Goal: Book appointment/travel/reservation

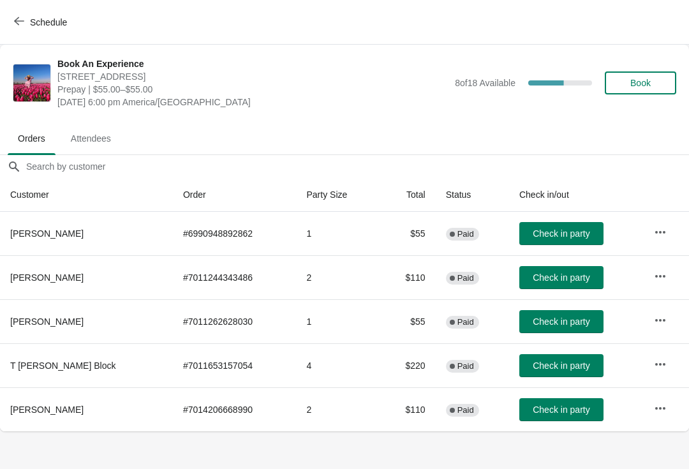
click at [17, 19] on icon "button" at bounding box center [19, 21] width 10 height 10
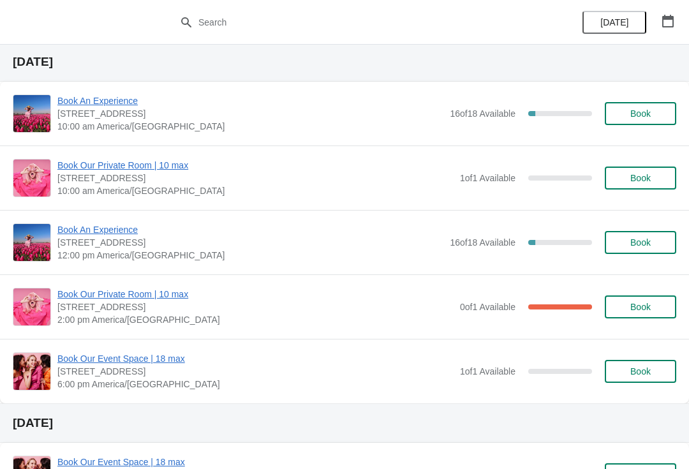
scroll to position [646, 0]
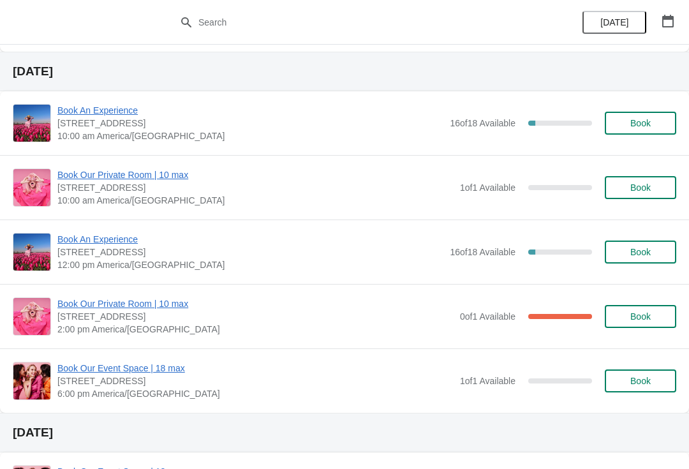
click at [151, 302] on span "Book Our Private Room | 10 max" at bounding box center [255, 303] width 396 height 13
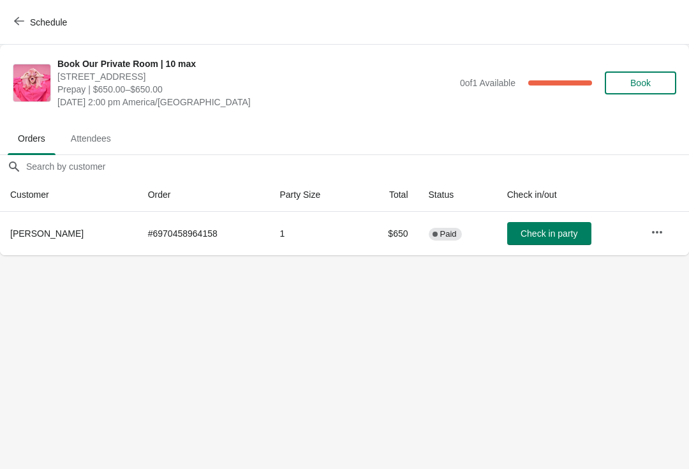
click at [215, 72] on span "[STREET_ADDRESS]" at bounding box center [255, 76] width 396 height 13
click at [10, 20] on button "Schedule" at bounding box center [41, 22] width 71 height 23
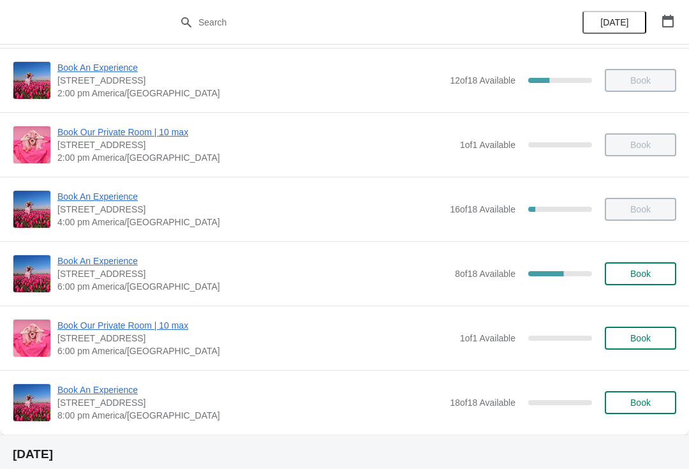
scroll to position [247, 0]
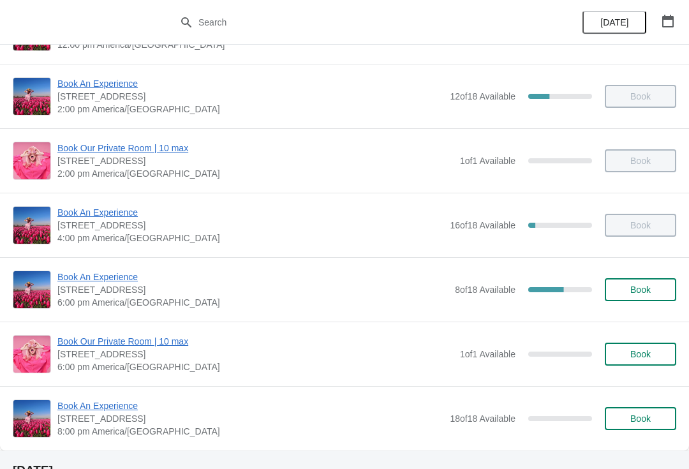
click at [103, 278] on span "Book An Experience" at bounding box center [252, 276] width 391 height 13
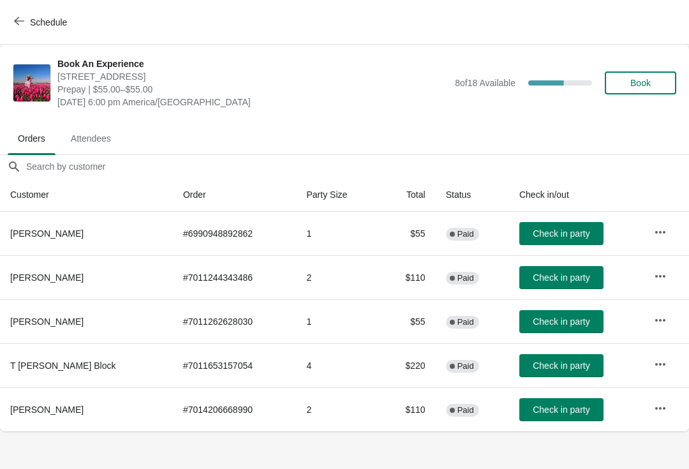
click at [549, 359] on button "Check in party" at bounding box center [561, 365] width 84 height 23
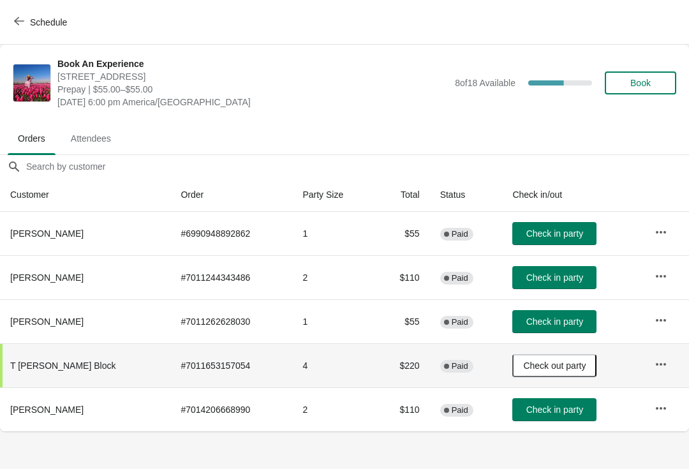
click at [43, 29] on button "Schedule" at bounding box center [41, 22] width 71 height 23
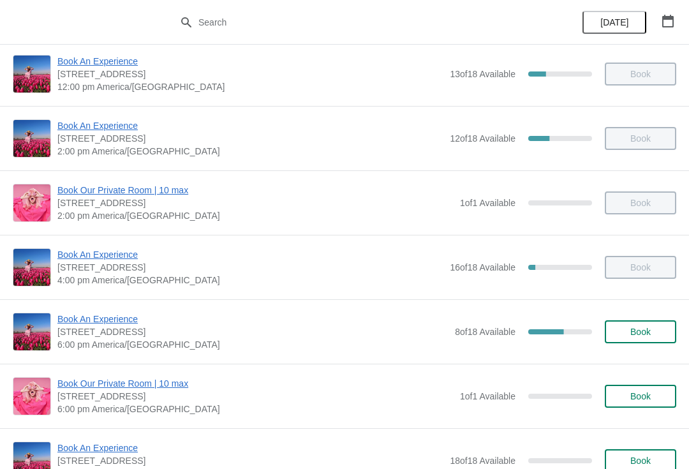
scroll to position [207, 0]
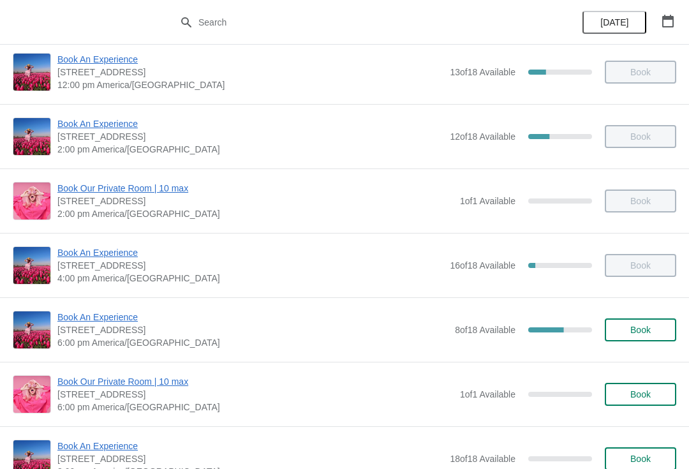
click at [68, 319] on span "Book An Experience" at bounding box center [252, 317] width 391 height 13
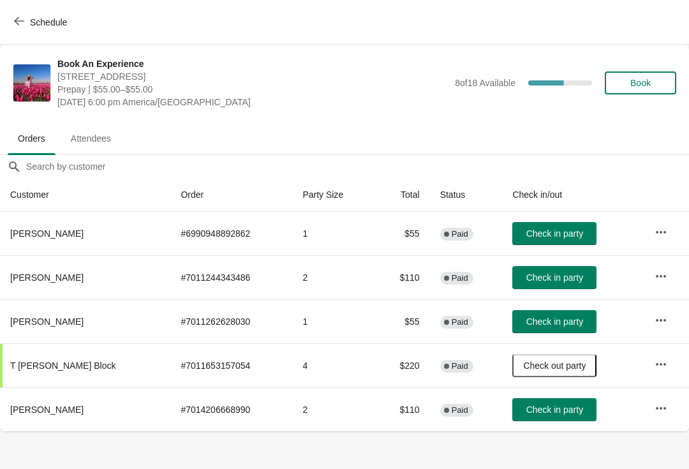
scroll to position [0, 0]
click at [554, 406] on span "Check in party" at bounding box center [554, 409] width 57 height 10
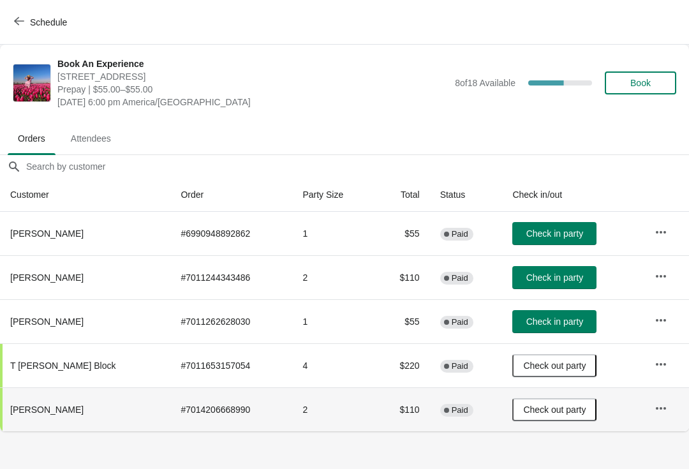
click at [658, 320] on icon "button" at bounding box center [661, 320] width 13 height 13
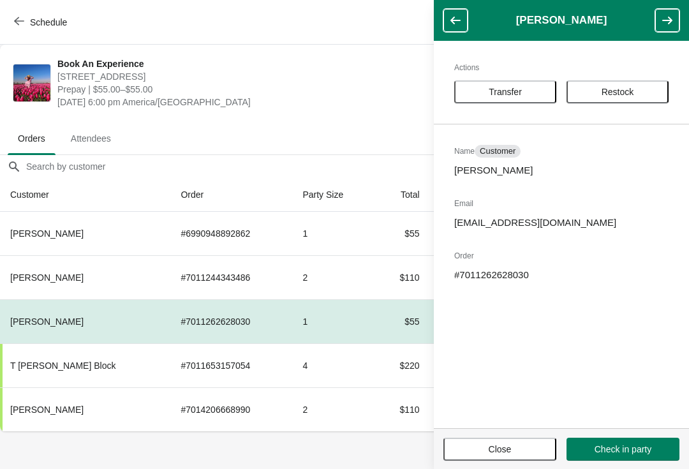
click at [500, 96] on span "Transfer" at bounding box center [505, 92] width 33 height 10
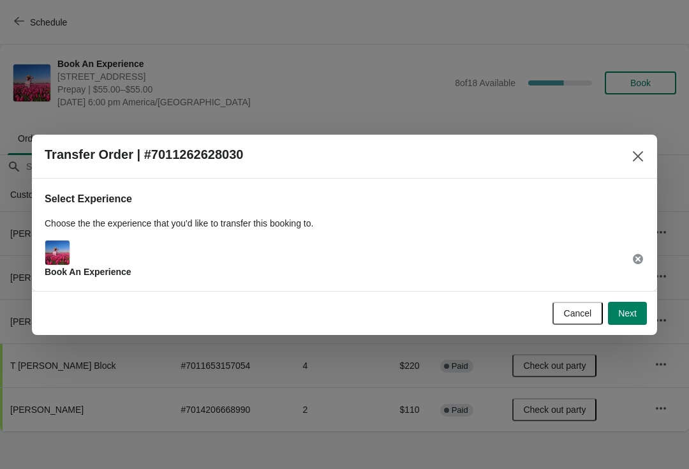
click at [626, 316] on span "Next" at bounding box center [627, 313] width 19 height 10
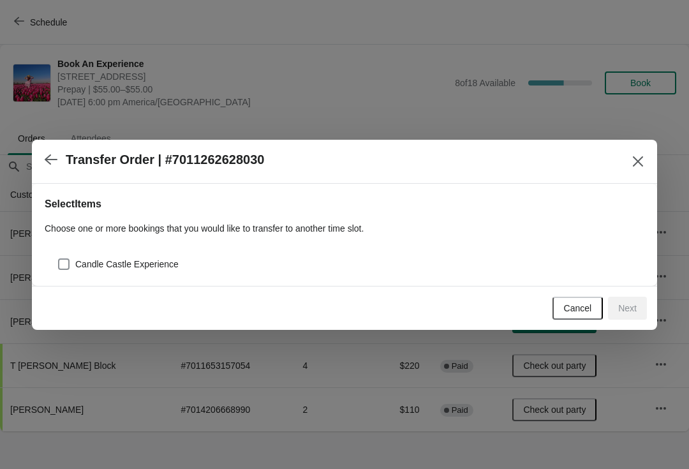
click at [66, 249] on div "Candle Castle Experience" at bounding box center [345, 259] width 600 height 28
click at [58, 268] on span at bounding box center [63, 263] width 11 height 11
click at [58, 259] on input "Candle Castle Experience" at bounding box center [58, 258] width 1 height 1
checkbox input "true"
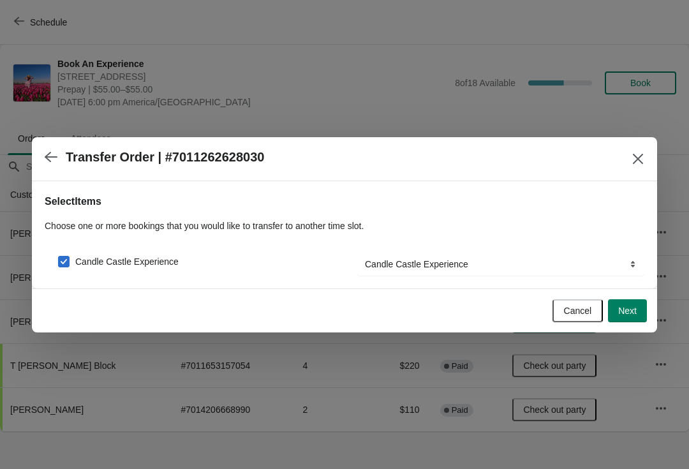
click at [626, 312] on span "Next" at bounding box center [627, 311] width 19 height 10
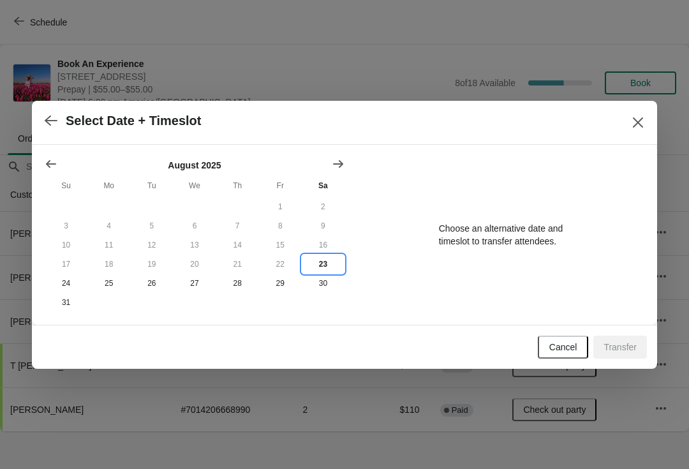
click at [323, 262] on button "23" at bounding box center [323, 264] width 43 height 19
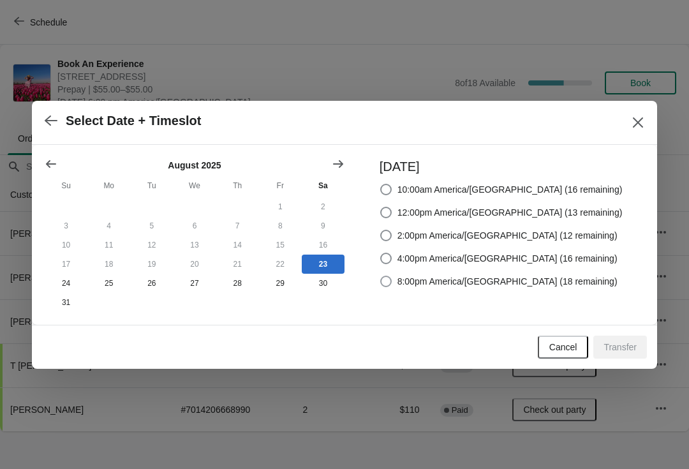
click at [421, 279] on label "8:00pm America/[GEOGRAPHIC_DATA] (18 remaining)" at bounding box center [499, 281] width 238 height 18
click at [381, 276] on input "8:00pm America/[GEOGRAPHIC_DATA] (18 remaining)" at bounding box center [380, 276] width 1 height 1
radio input "true"
click at [611, 350] on span "Transfer" at bounding box center [620, 347] width 33 height 10
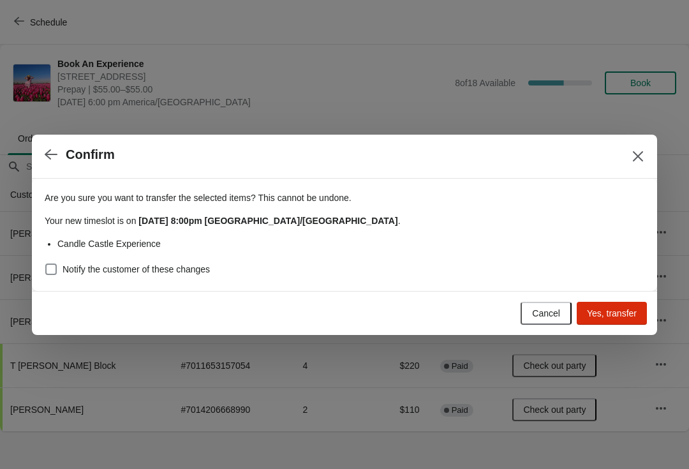
click at [52, 267] on span at bounding box center [50, 268] width 11 height 11
click at [46, 264] on input "Notify the customer of these changes" at bounding box center [45, 263] width 1 height 1
checkbox input "true"
click at [623, 306] on button "Yes, transfer" at bounding box center [612, 313] width 70 height 23
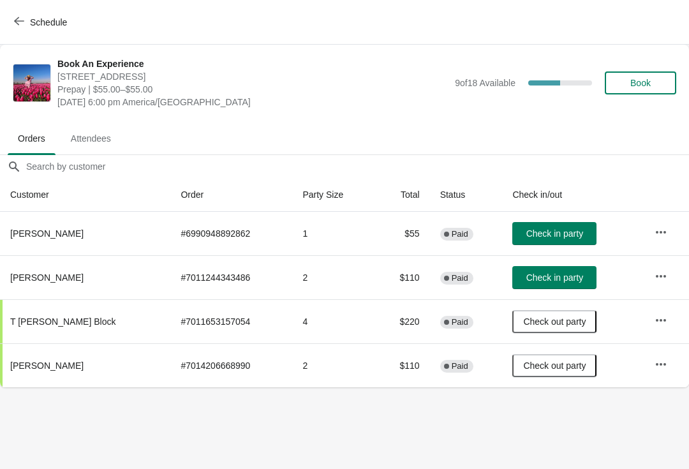
click at [6, 33] on button "Schedule" at bounding box center [41, 22] width 71 height 23
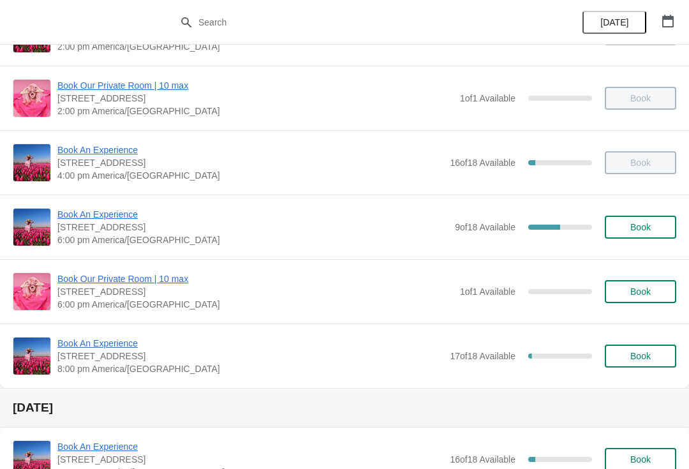
scroll to position [273, 0]
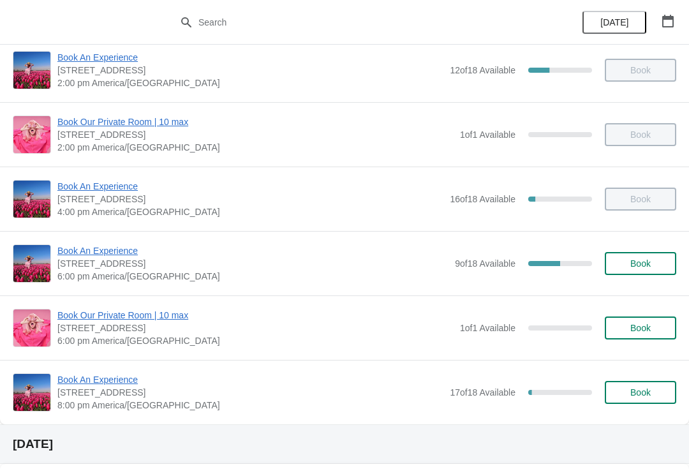
click at [111, 245] on span "Book An Experience" at bounding box center [252, 250] width 391 height 13
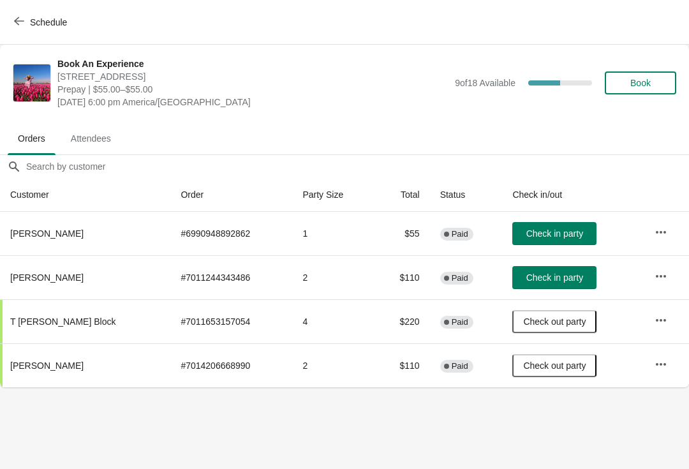
scroll to position [0, 0]
click at [8, 25] on button "Schedule" at bounding box center [41, 22] width 71 height 23
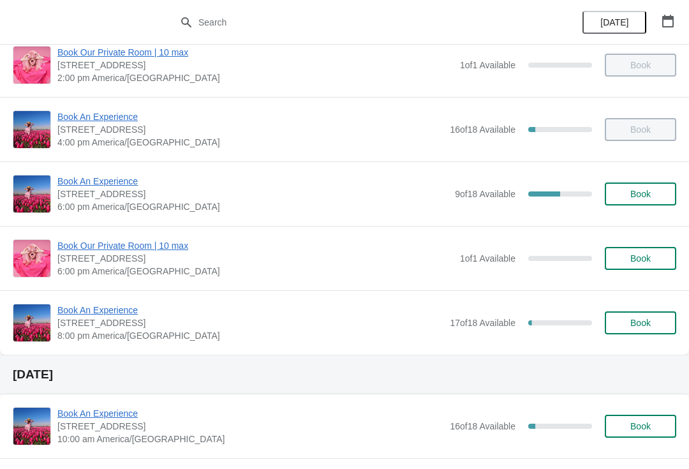
scroll to position [339, 0]
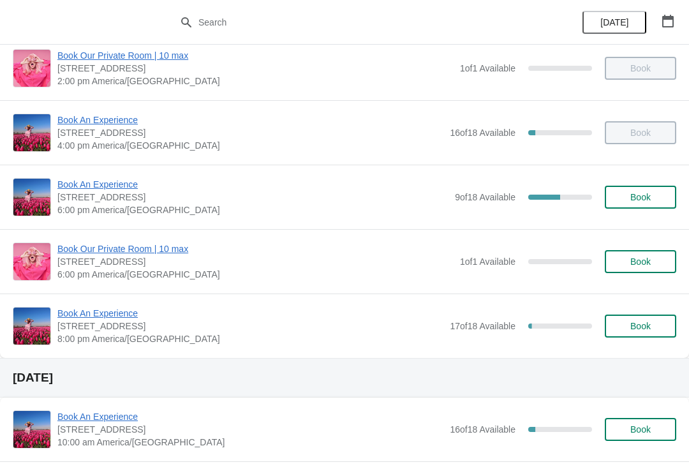
click at [108, 307] on span "Book An Experience" at bounding box center [250, 313] width 386 height 13
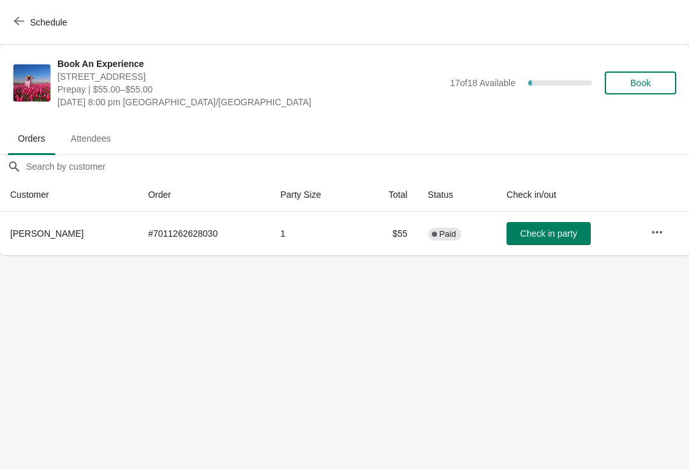
click at [19, 31] on button "Schedule" at bounding box center [41, 22] width 71 height 23
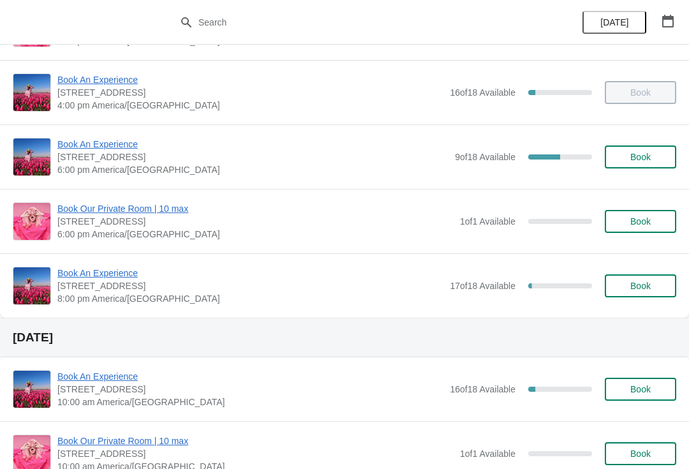
scroll to position [403, 0]
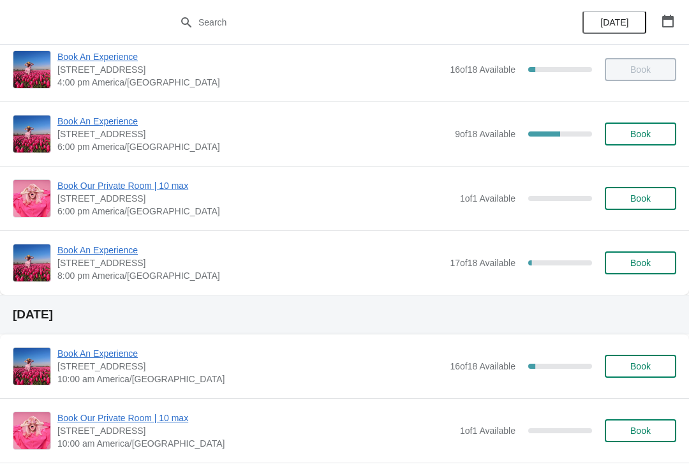
click at [109, 256] on span "Book An Experience" at bounding box center [250, 250] width 386 height 13
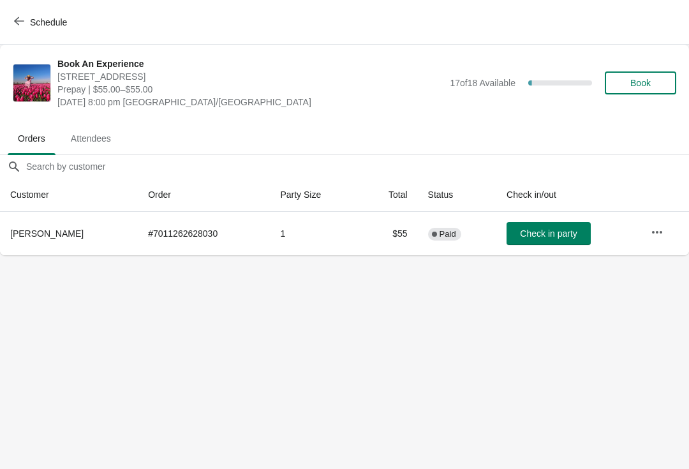
click at [19, 25] on icon "button" at bounding box center [19, 21] width 10 height 10
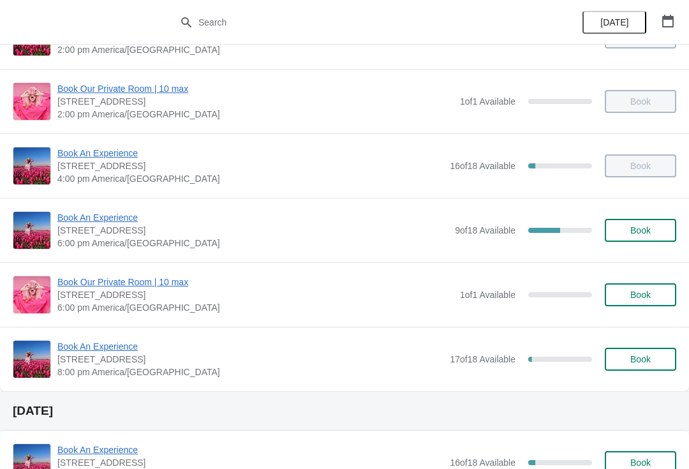
scroll to position [310, 0]
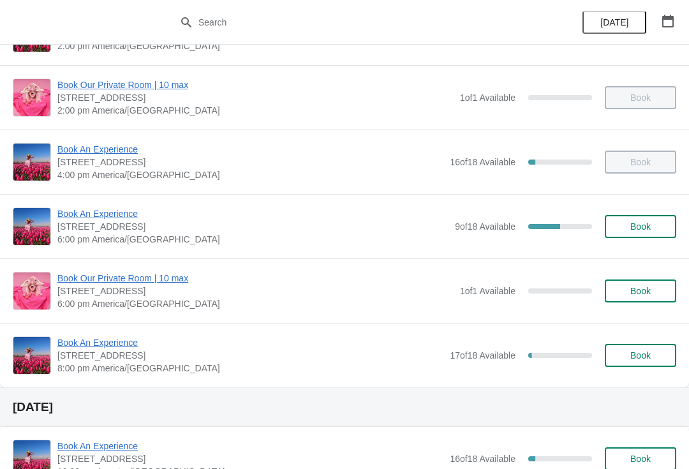
click at [110, 209] on span "Book An Experience" at bounding box center [252, 213] width 391 height 13
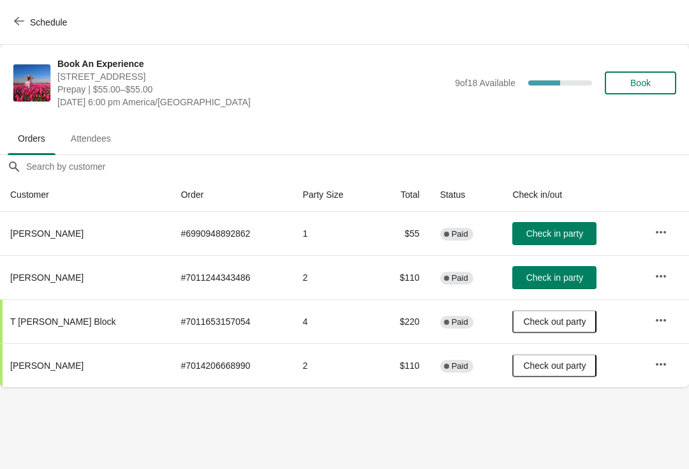
scroll to position [0, 0]
click at [23, 24] on icon "button" at bounding box center [19, 21] width 10 height 10
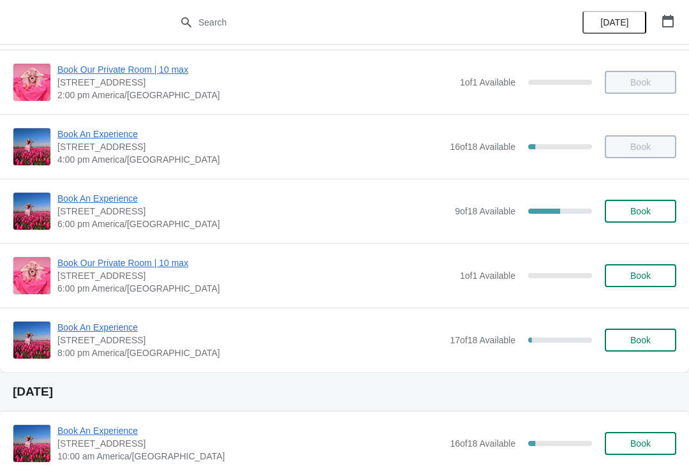
scroll to position [323, 0]
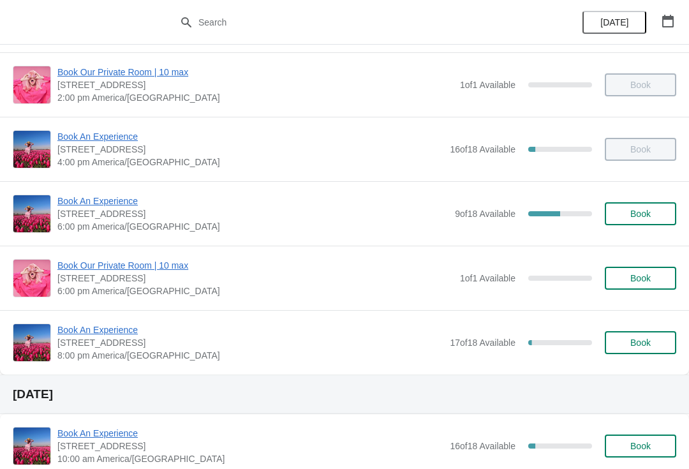
click at [112, 201] on span "Book An Experience" at bounding box center [252, 201] width 391 height 13
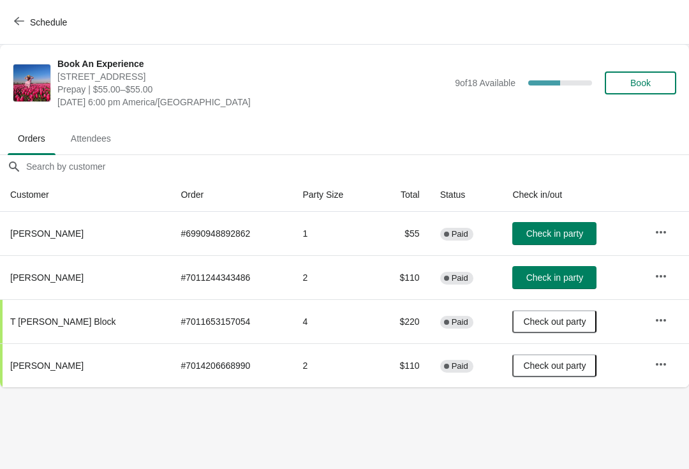
click at [641, 269] on td "Check in party" at bounding box center [573, 277] width 142 height 44
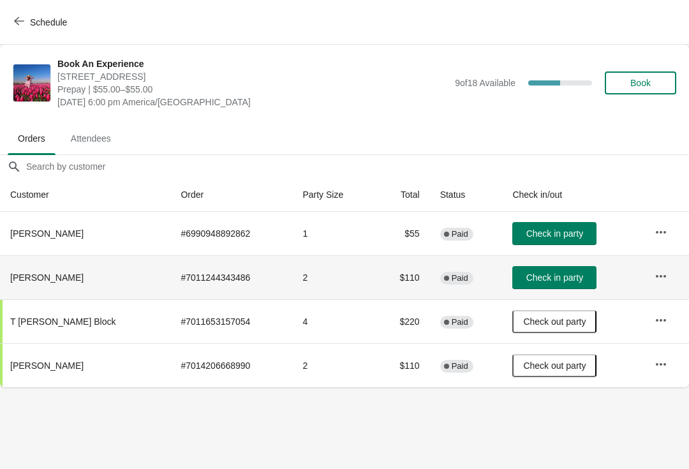
click at [656, 275] on icon "button" at bounding box center [661, 275] width 10 height 3
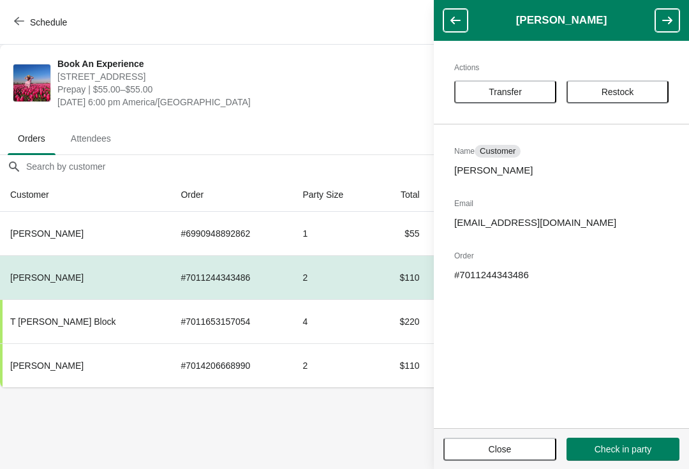
click at [514, 81] on button "Transfer" at bounding box center [505, 91] width 102 height 23
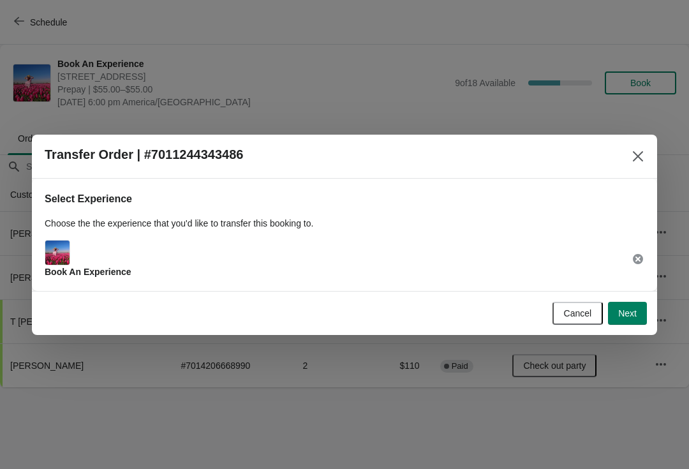
click at [627, 311] on span "Next" at bounding box center [627, 313] width 19 height 10
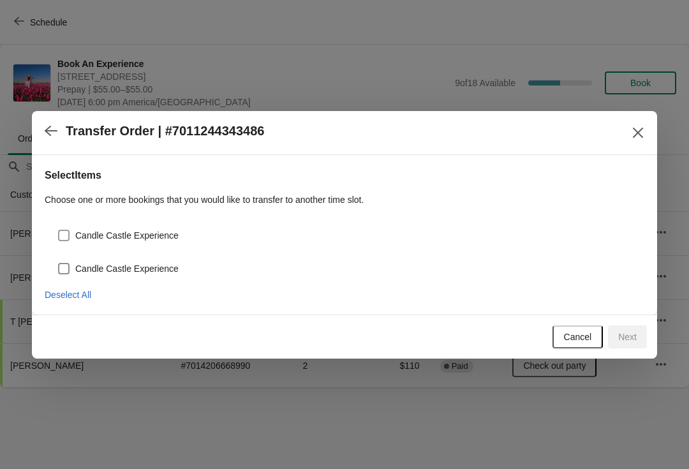
click at [68, 237] on span at bounding box center [63, 235] width 11 height 11
click at [59, 230] on input "Candle Castle Experience" at bounding box center [58, 230] width 1 height 1
checkbox input "true"
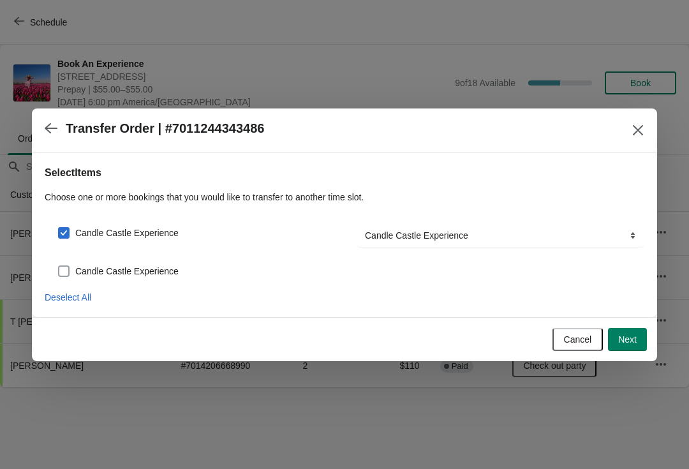
click at [66, 262] on label "Candle Castle Experience" at bounding box center [117, 271] width 121 height 18
click at [59, 265] on input "Candle Castle Experience" at bounding box center [58, 265] width 1 height 1
checkbox input "true"
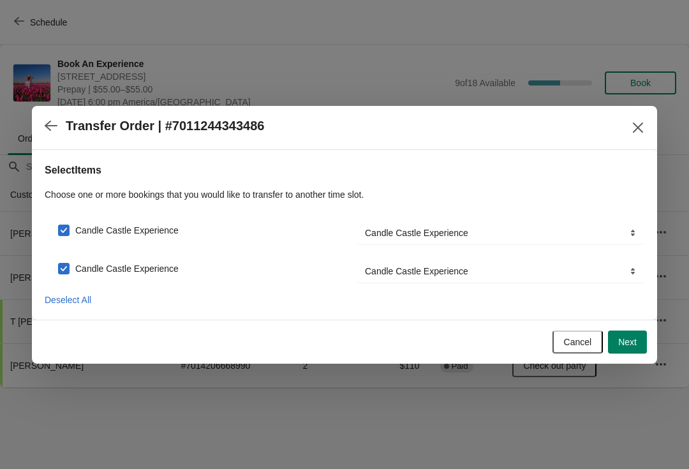
click at [623, 334] on button "Next" at bounding box center [627, 341] width 39 height 23
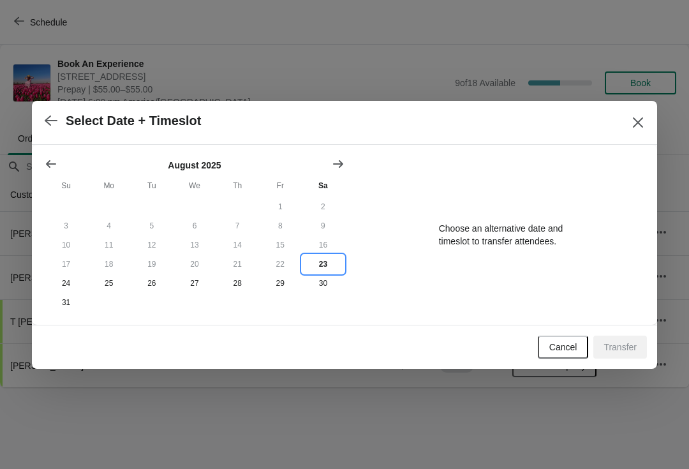
click at [322, 258] on button "23" at bounding box center [323, 264] width 43 height 19
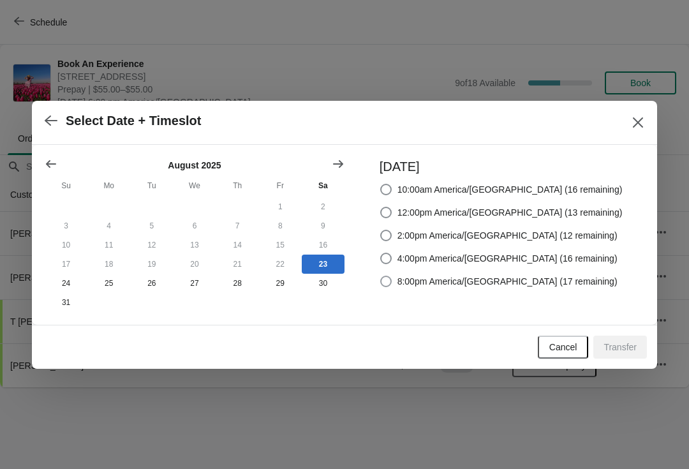
click at [392, 283] on span at bounding box center [385, 281] width 11 height 11
click at [381, 276] on input "8:00pm America/[GEOGRAPHIC_DATA] (17 remaining)" at bounding box center [380, 276] width 1 height 1
radio input "true"
click at [619, 345] on span "Transfer" at bounding box center [620, 347] width 33 height 10
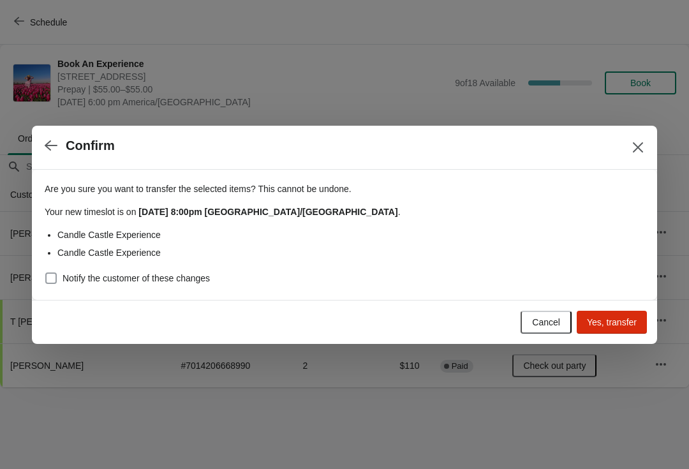
click at [46, 282] on span at bounding box center [50, 277] width 11 height 11
click at [46, 273] on input "Notify the customer of these changes" at bounding box center [45, 272] width 1 height 1
checkbox input "true"
click at [611, 317] on span "Yes, transfer" at bounding box center [612, 322] width 50 height 10
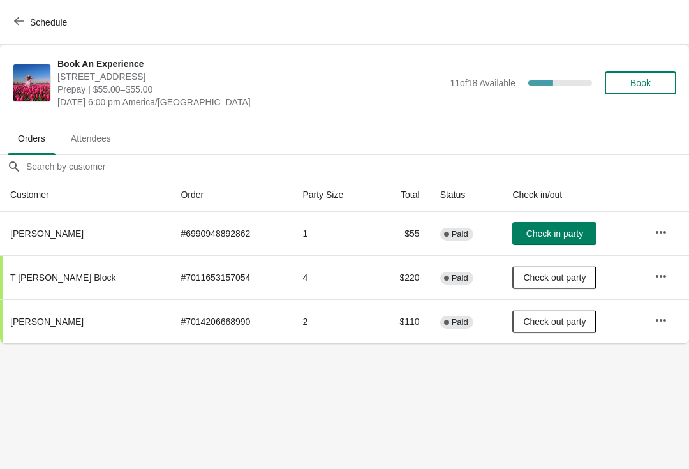
click at [655, 230] on icon "button" at bounding box center [661, 232] width 13 height 13
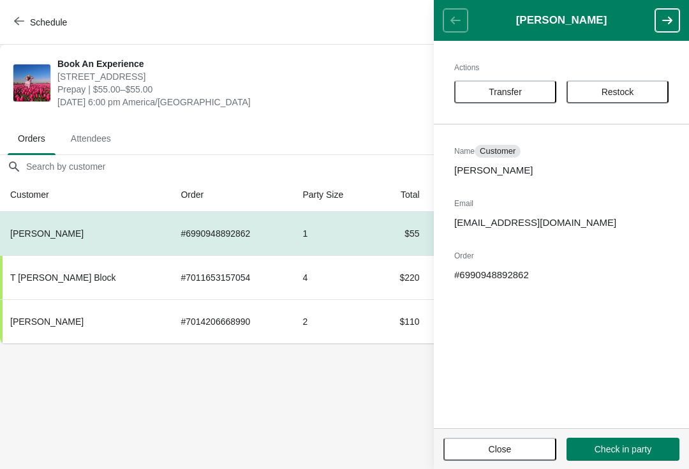
click at [509, 97] on span "Transfer" at bounding box center [505, 92] width 33 height 10
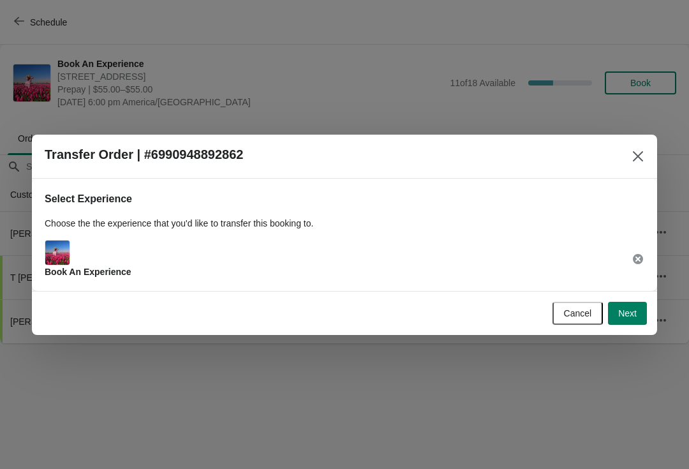
click at [625, 313] on span "Next" at bounding box center [627, 313] width 19 height 10
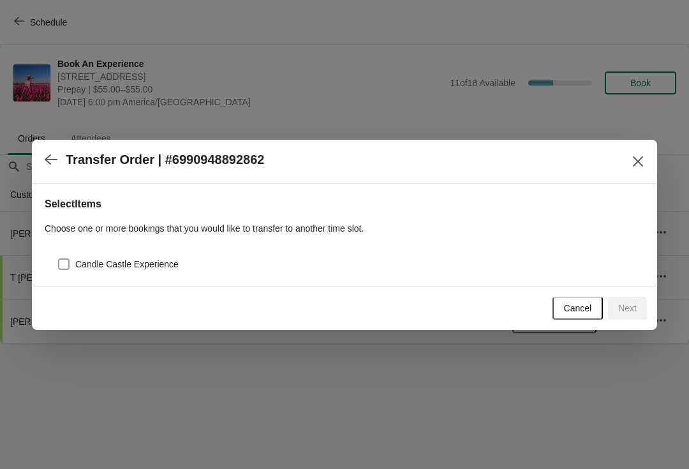
click at [68, 267] on span at bounding box center [63, 263] width 11 height 11
click at [59, 259] on input "Candle Castle Experience" at bounding box center [58, 258] width 1 height 1
checkbox input "true"
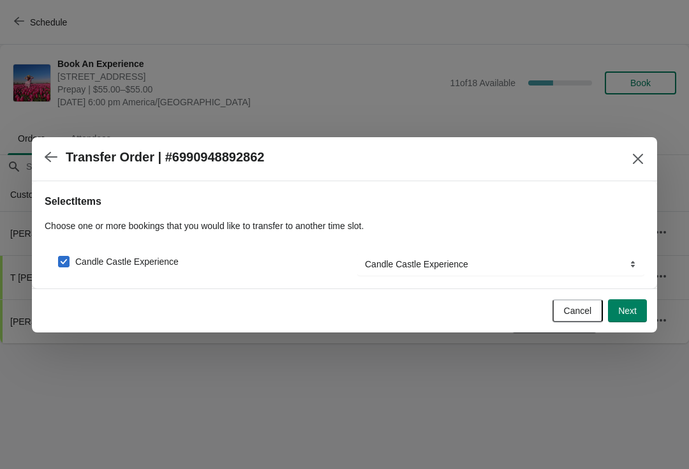
click at [621, 306] on span "Next" at bounding box center [627, 311] width 19 height 10
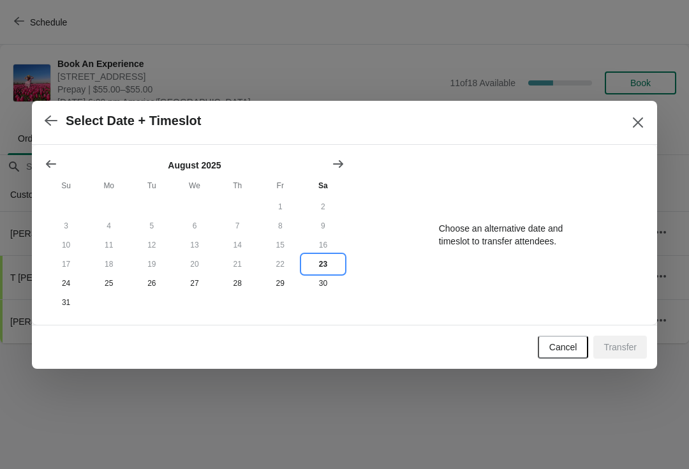
click at [318, 263] on button "23" at bounding box center [323, 264] width 43 height 19
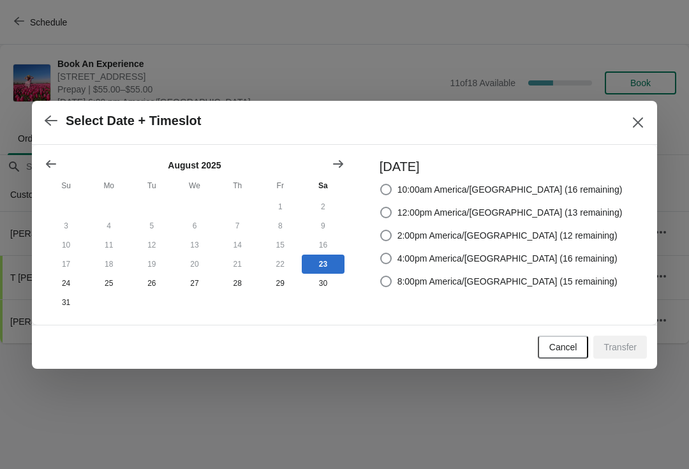
click at [406, 290] on div "[DATE] 10:00am America/[GEOGRAPHIC_DATA] (16 remaining) 12:00pm America/[GEOGRA…" at bounding box center [495, 235] width 256 height 154
click at [392, 279] on span at bounding box center [385, 281] width 11 height 11
click at [381, 276] on input "8:00pm America/[GEOGRAPHIC_DATA] (15 remaining)" at bounding box center [380, 276] width 1 height 1
radio input "true"
click at [618, 350] on span "Transfer" at bounding box center [620, 347] width 33 height 10
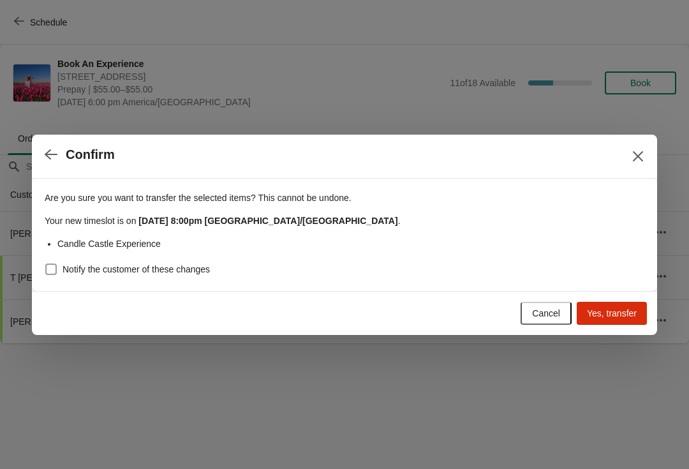
click at [52, 264] on span at bounding box center [50, 268] width 11 height 11
click at [46, 264] on input "Notify the customer of these changes" at bounding box center [45, 263] width 1 height 1
checkbox input "true"
click at [623, 308] on span "Yes, transfer" at bounding box center [612, 313] width 50 height 10
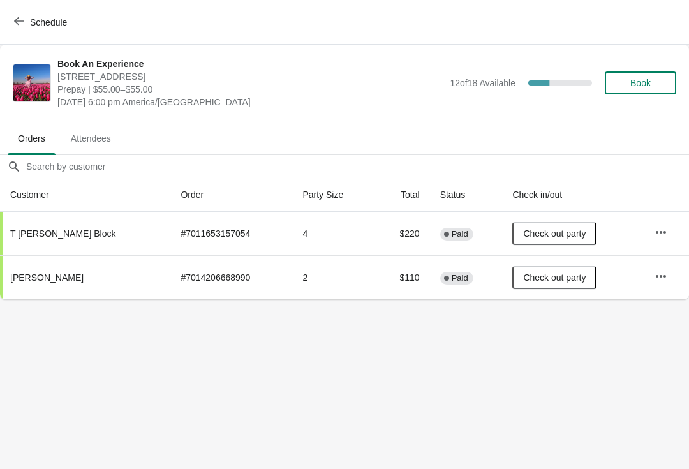
click at [24, 13] on button "Schedule" at bounding box center [41, 22] width 71 height 23
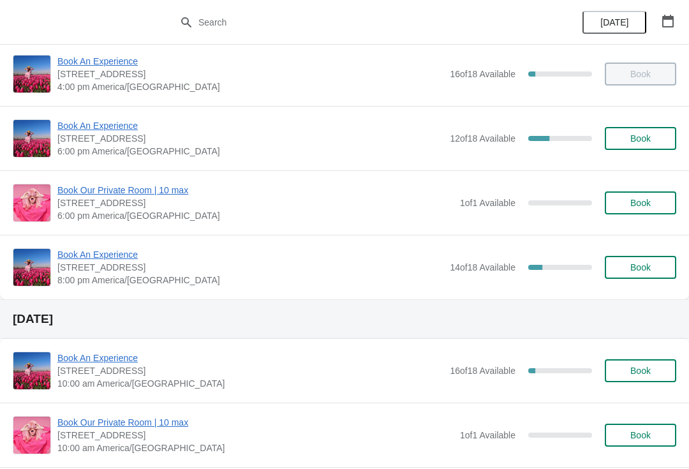
scroll to position [393, 0]
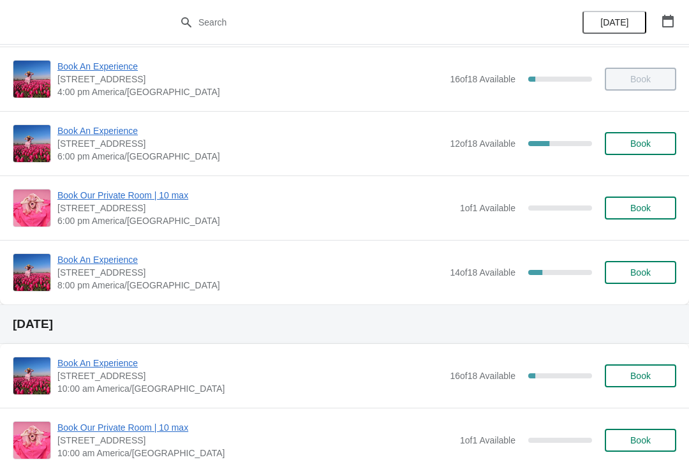
click at [103, 261] on span "Book An Experience" at bounding box center [250, 259] width 386 height 13
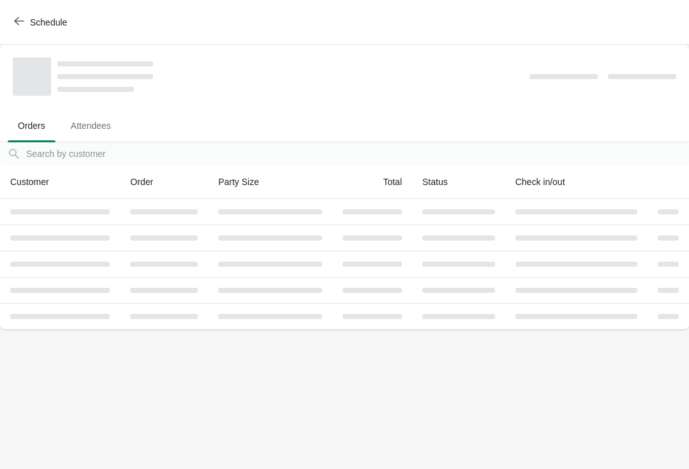
scroll to position [0, 0]
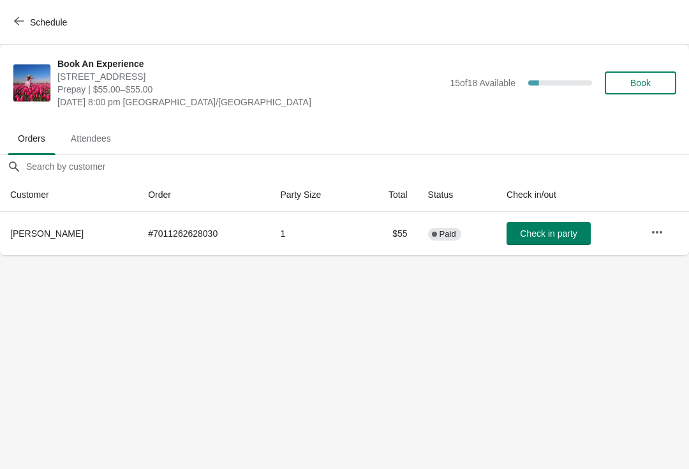
click at [19, 13] on button "Schedule" at bounding box center [41, 22] width 71 height 23
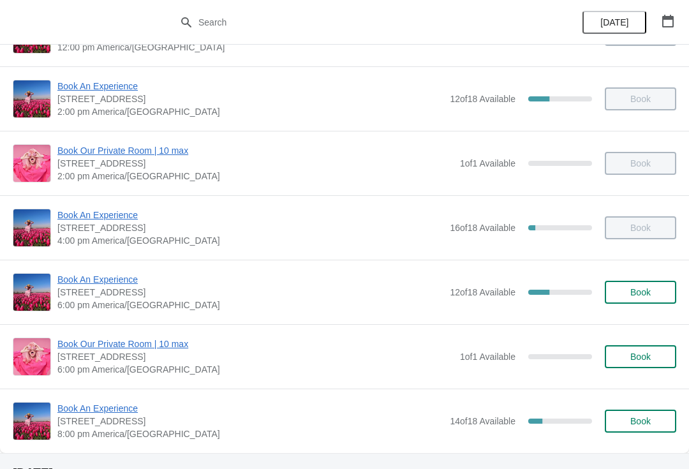
scroll to position [246, 0]
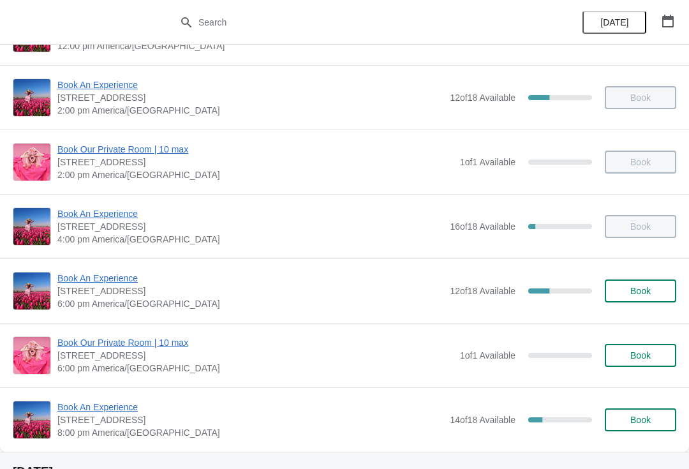
click at [105, 282] on span "Book An Experience" at bounding box center [250, 278] width 386 height 13
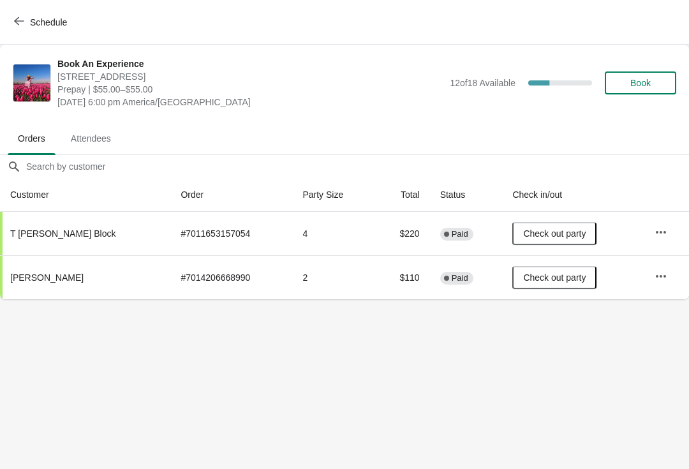
scroll to position [0, 0]
click at [10, 15] on button "Schedule" at bounding box center [41, 22] width 71 height 23
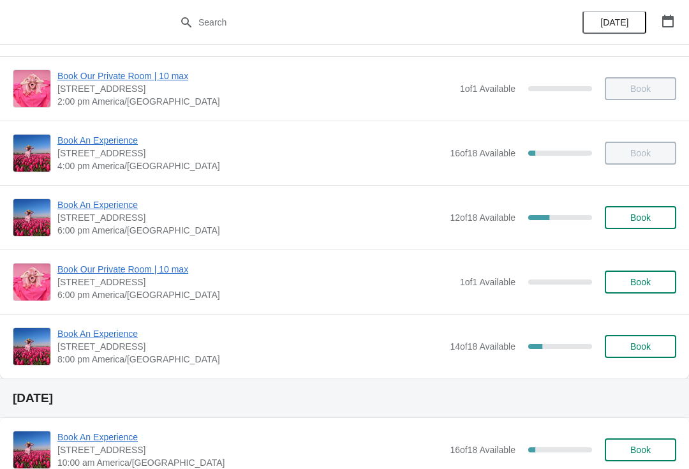
scroll to position [320, 0]
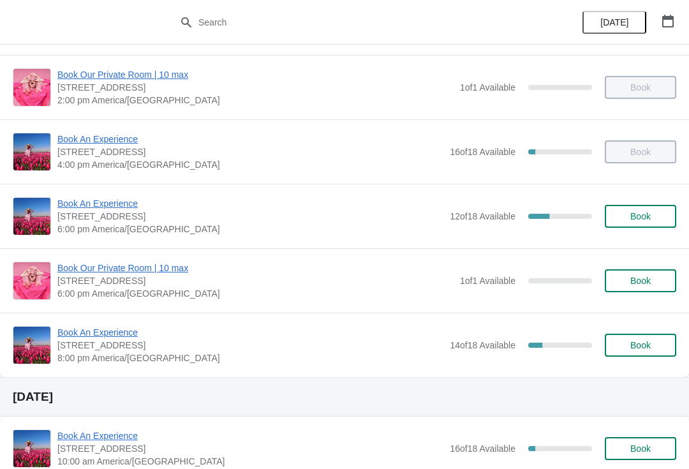
click at [114, 336] on span "Book An Experience" at bounding box center [250, 332] width 386 height 13
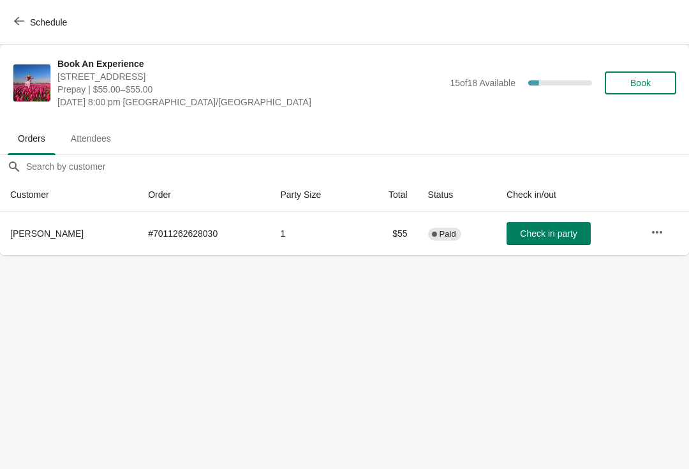
click at [11, 20] on button "Schedule" at bounding box center [41, 22] width 71 height 23
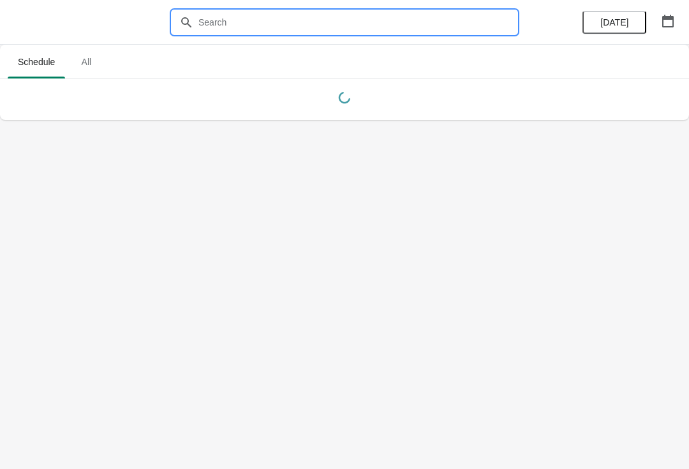
click at [238, 28] on input "text" at bounding box center [357, 22] width 319 height 23
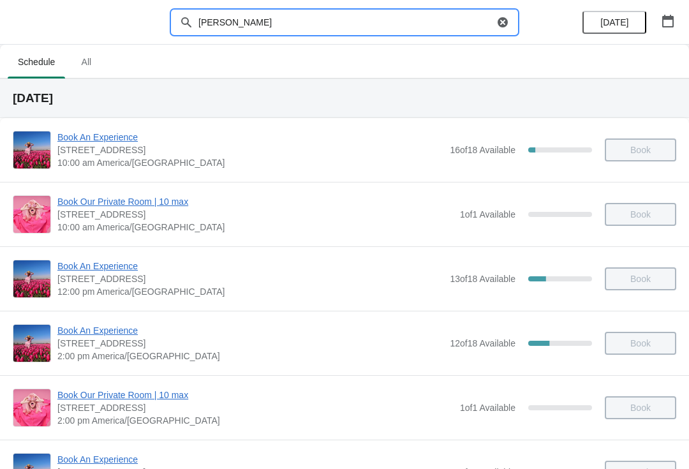
type input "[PERSON_NAME]"
